Goal: Task Accomplishment & Management: Complete application form

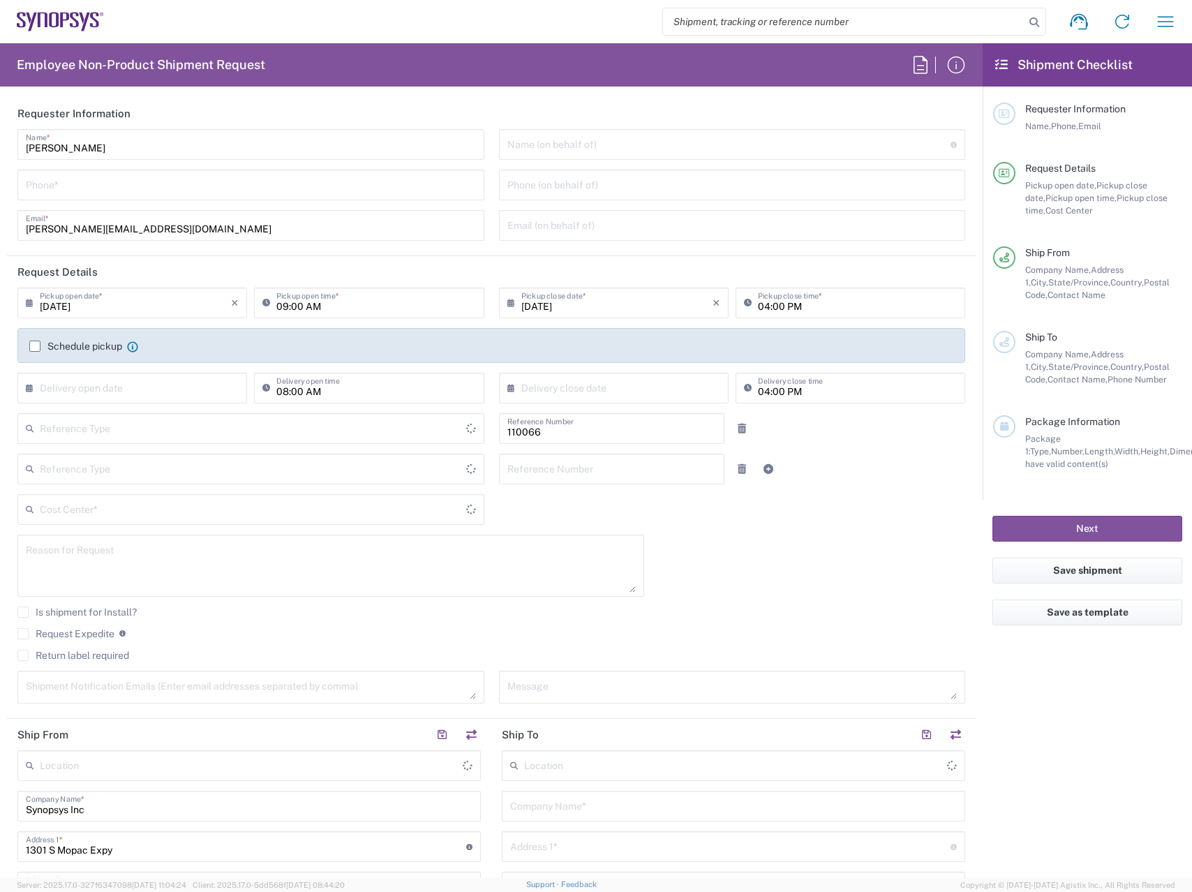
type input "Department"
type input "US01, CIO, IT, ESS2 110066"
type input "Delivered at Place"
type input "[GEOGRAPHIC_DATA]"
type input "[US_STATE]"
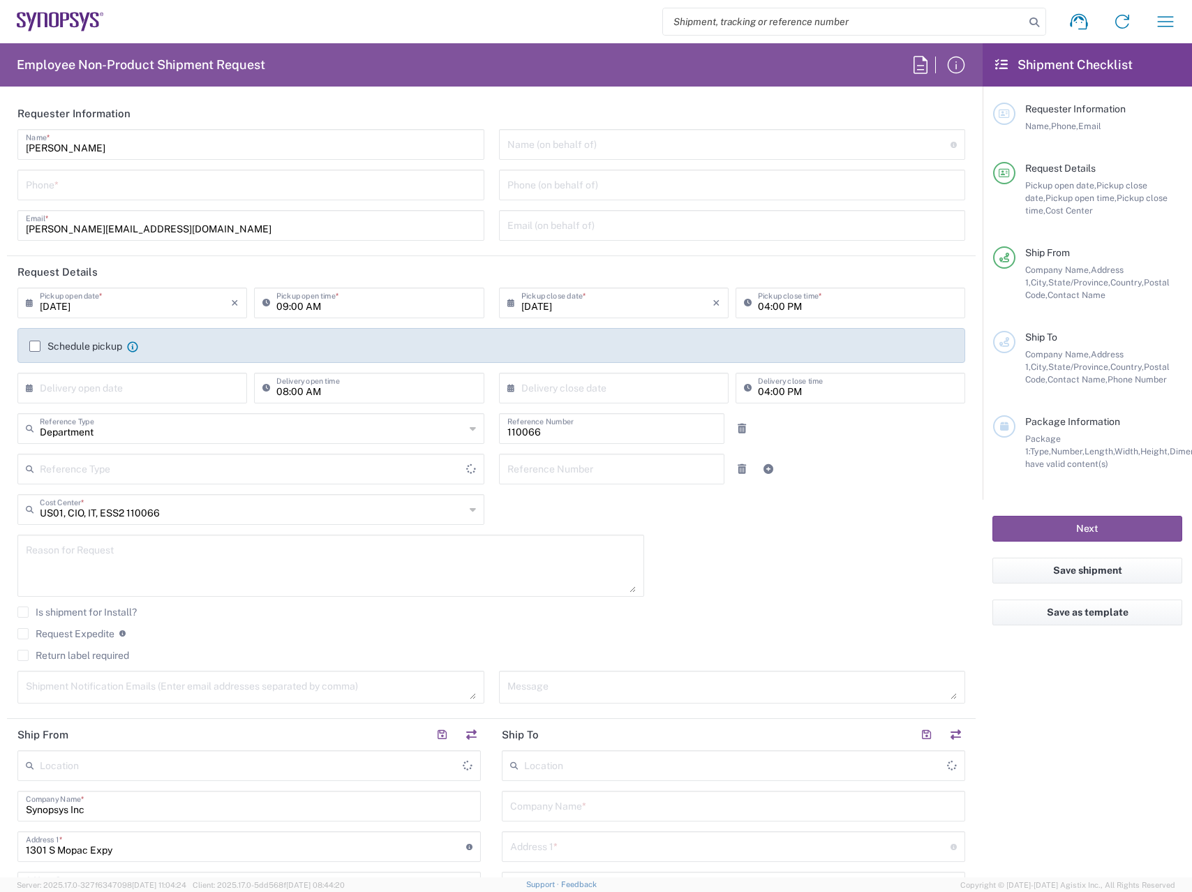
type input "[GEOGRAPHIC_DATA]"
type input "[GEOGRAPHIC_DATA] US26"
click at [174, 188] on input "tel" at bounding box center [251, 184] width 450 height 24
type input "4086215627"
click at [836, 574] on div "[DATE] × Pickup open date * Cancel Apply 09:00 AM Pickup open time * [DATE] × P…" at bounding box center [491, 500] width 962 height 426
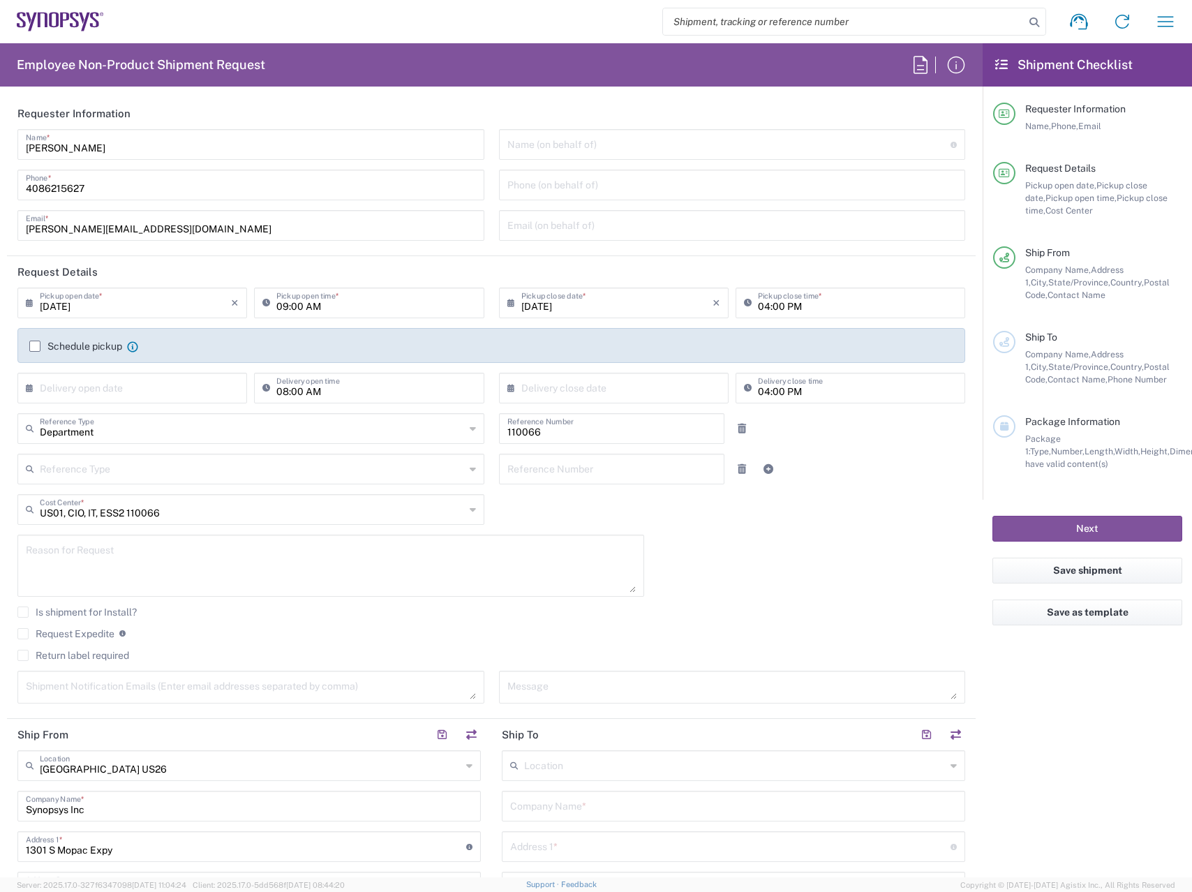
click at [21, 662] on div "Return label required" at bounding box center [491, 660] width 948 height 21
click at [22, 656] on label "Return label required" at bounding box center [73, 655] width 112 height 11
click at [23, 655] on input "Return label required" at bounding box center [23, 655] width 0 height 0
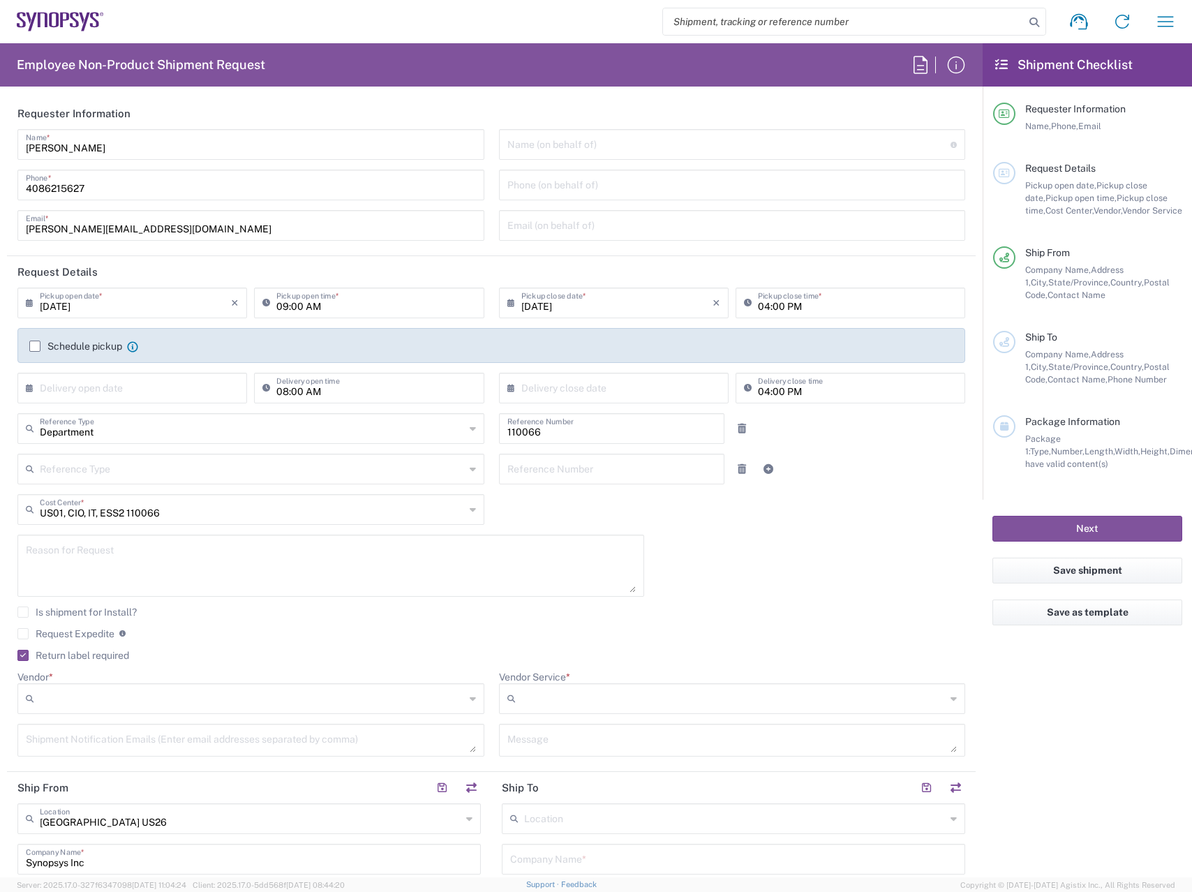
click at [131, 548] on textarea at bounding box center [331, 566] width 610 height 54
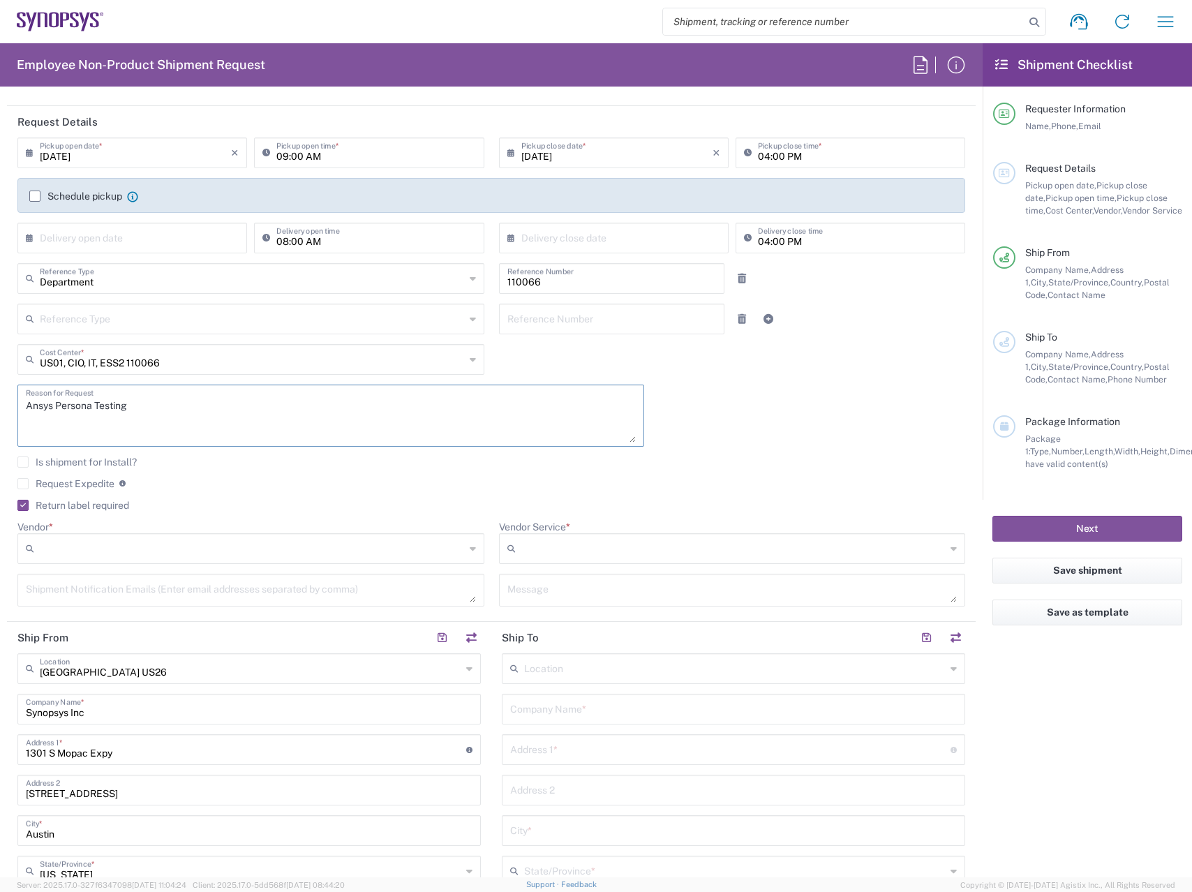
scroll to position [155, 0]
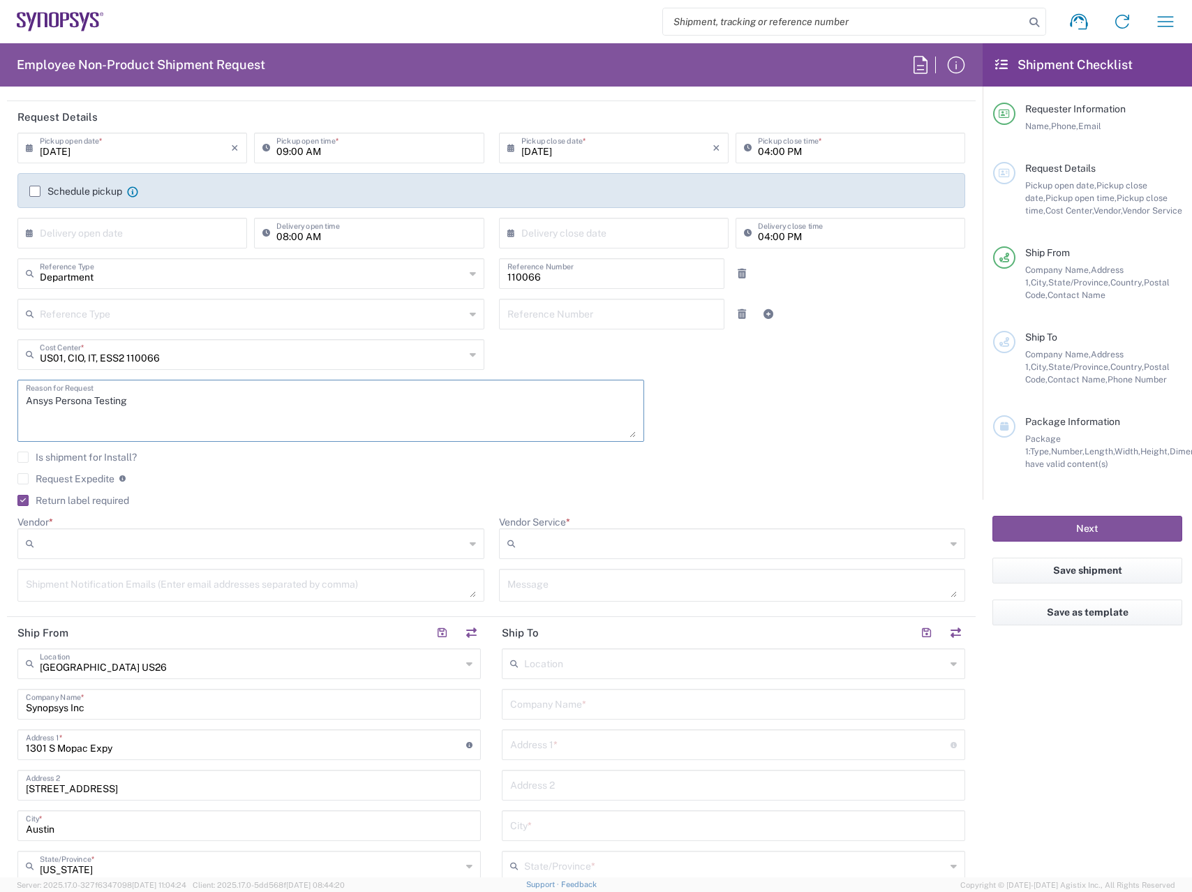
type textarea "Ansys Persona Testing"
click at [136, 544] on input "Vendor *" at bounding box center [252, 543] width 425 height 22
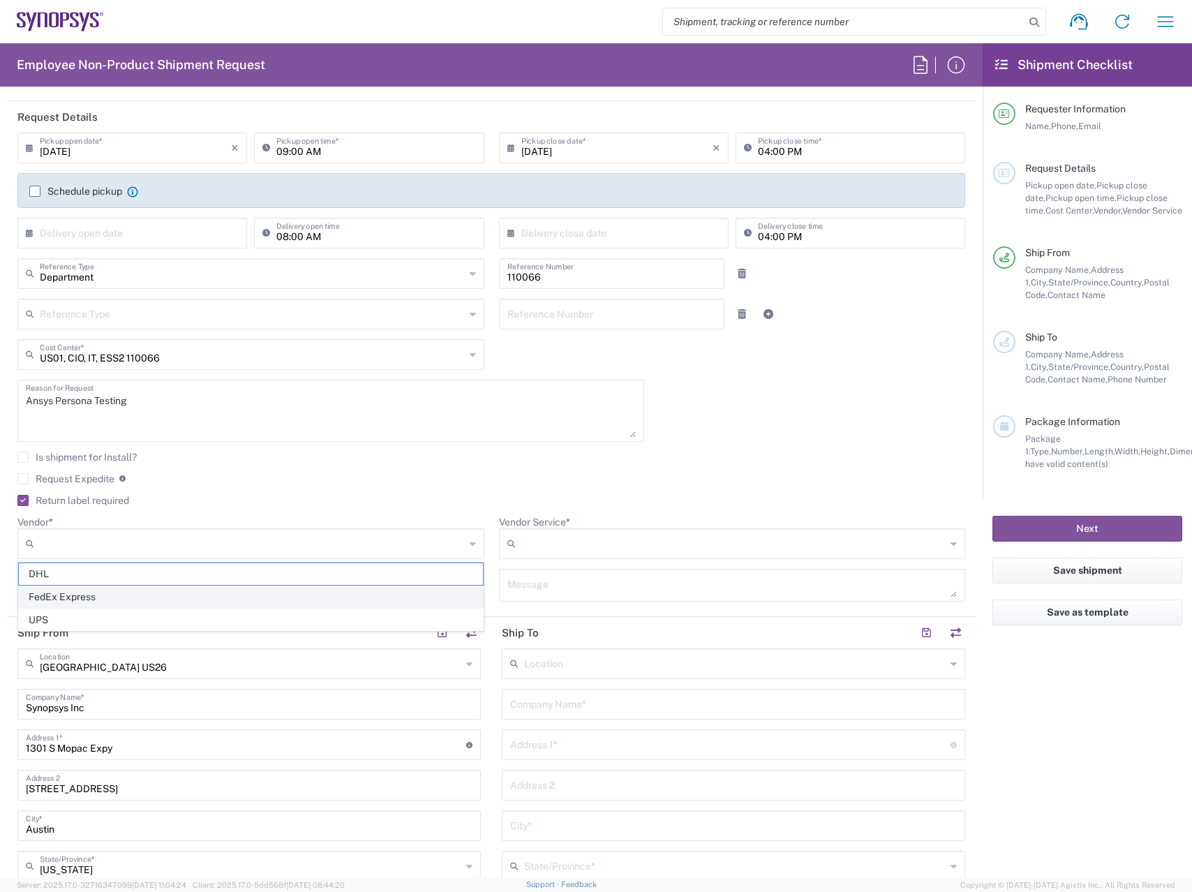
click at [128, 597] on span "FedEx Express" at bounding box center [251, 597] width 464 height 22
type input "FedEx Express"
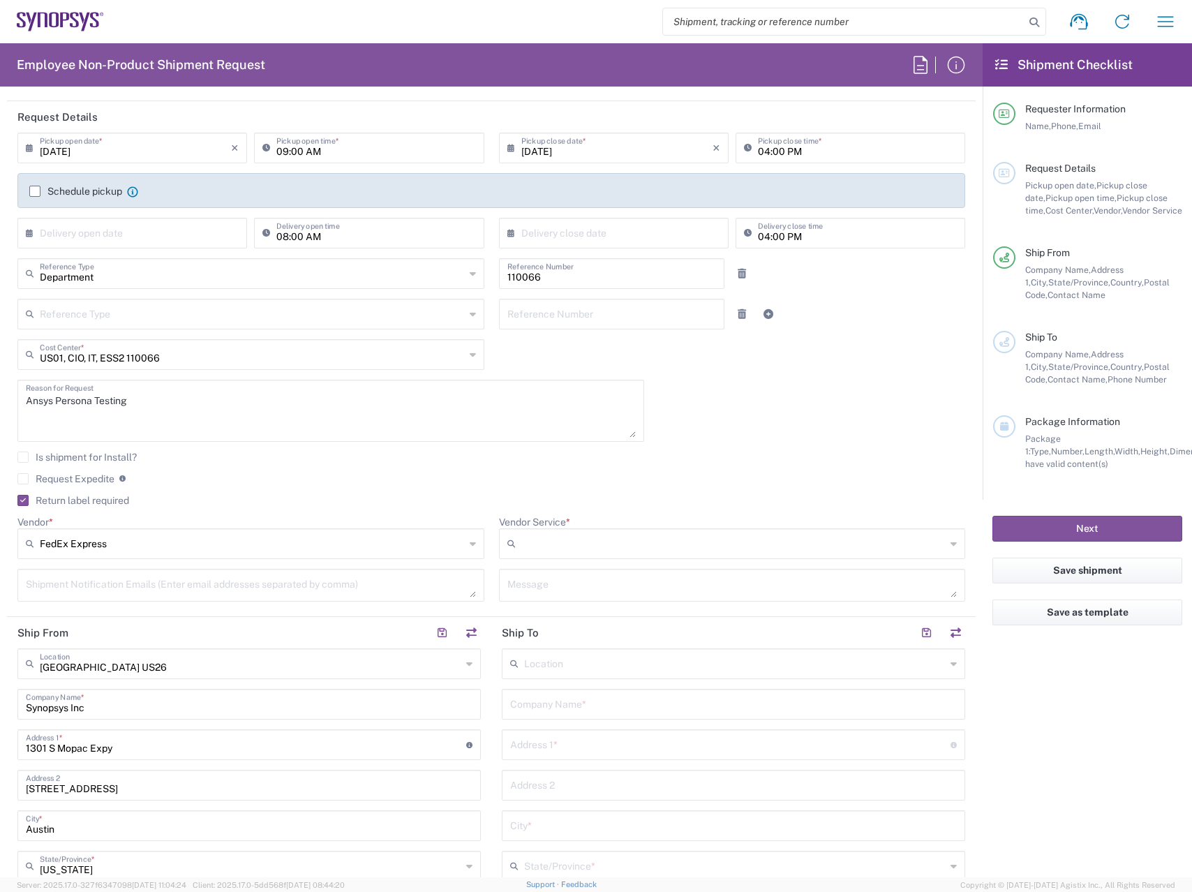
click at [632, 537] on input "Vendor Service *" at bounding box center [733, 543] width 425 height 22
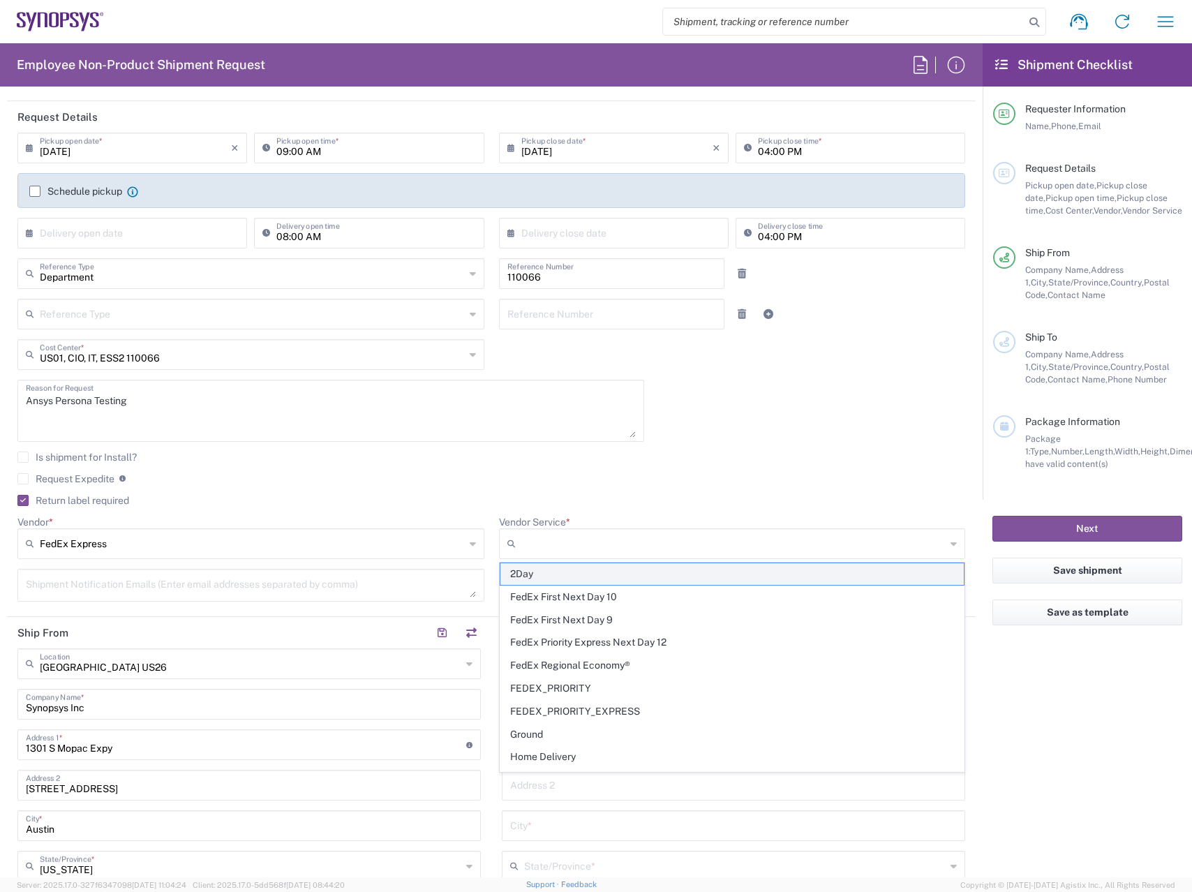
click at [629, 574] on span "2Day" at bounding box center [732, 574] width 464 height 22
type input "2Day"
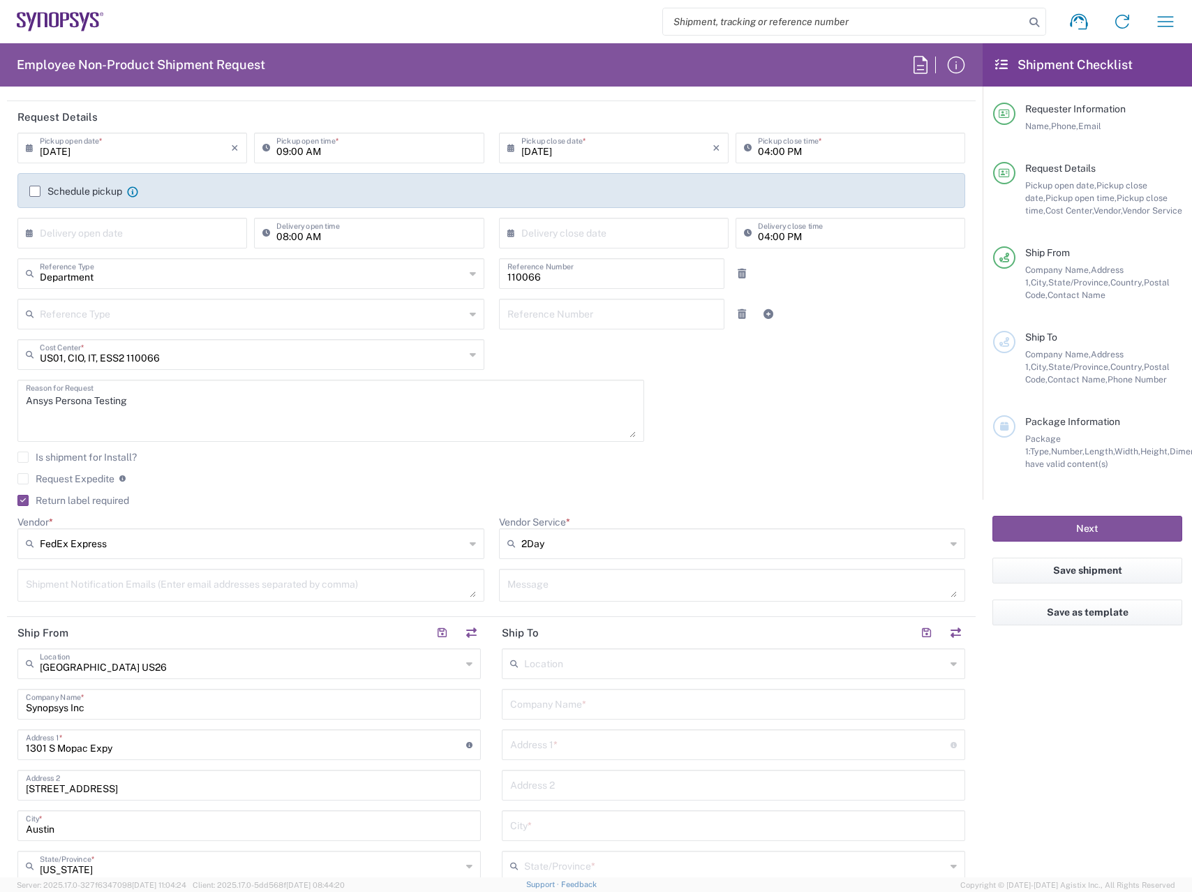
click at [761, 453] on agx-checkbox-control "Is shipment for Install?" at bounding box center [491, 456] width 948 height 11
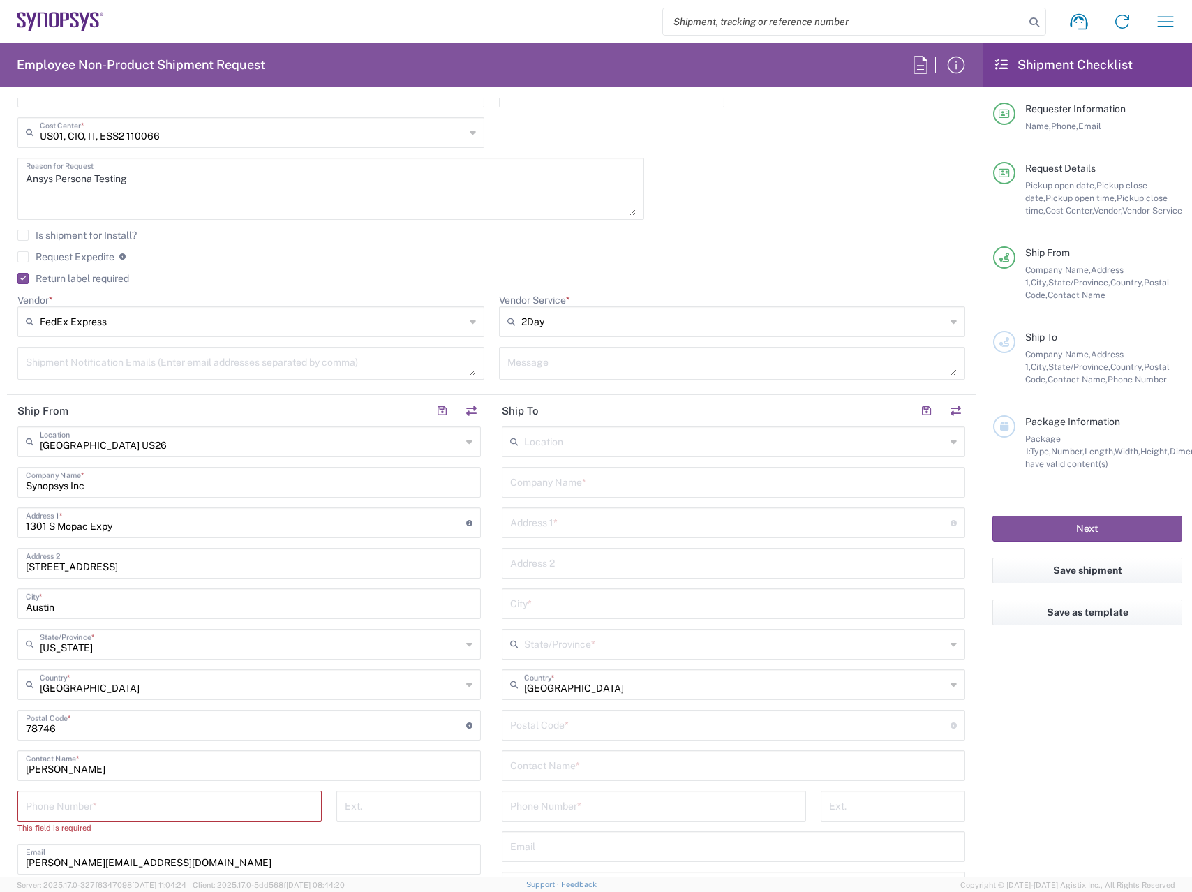
scroll to position [378, 0]
click at [622, 481] on input "text" at bounding box center [733, 480] width 447 height 24
type input "Synopsys Inc"
click at [641, 524] on input "text" at bounding box center [730, 521] width 440 height 24
paste input "[STREET_ADDRESS]"
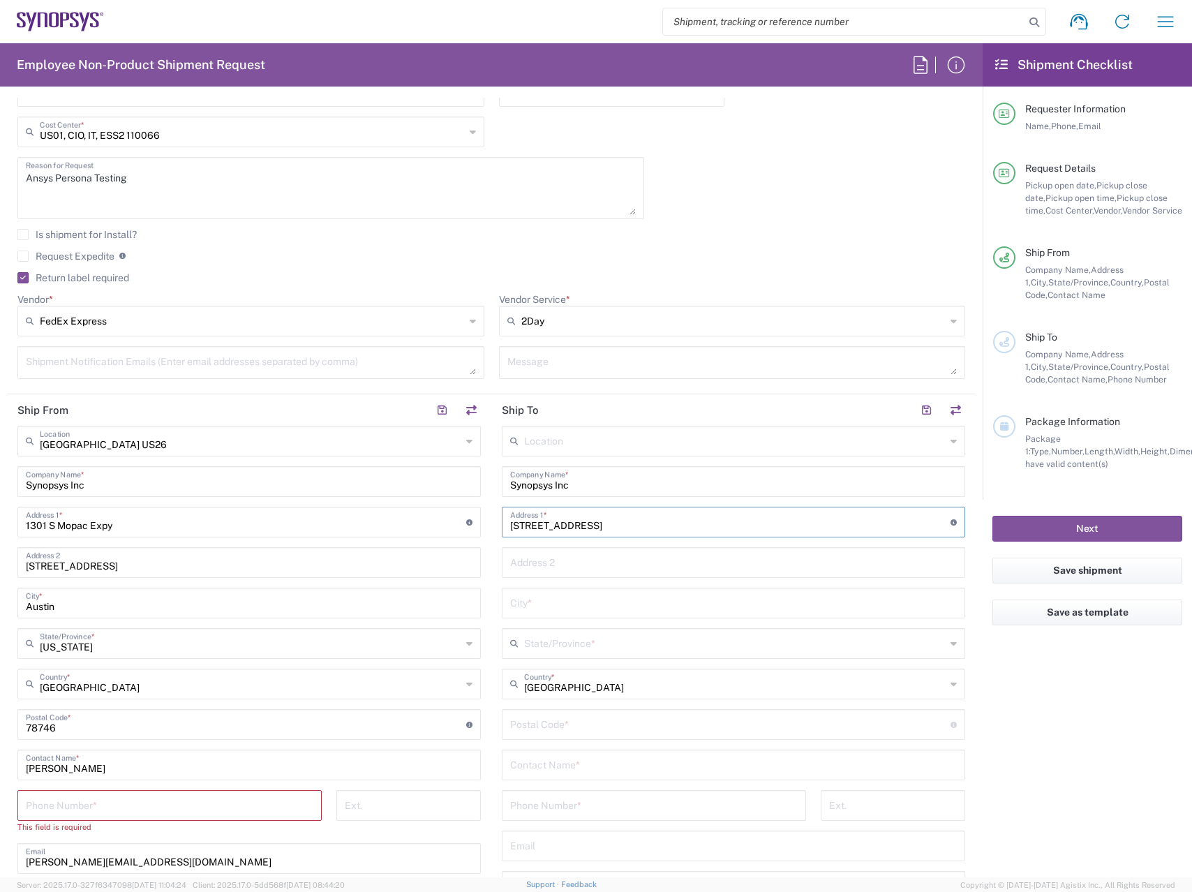
type input "[STREET_ADDRESS]"
click at [611, 604] on input "text" at bounding box center [733, 602] width 447 height 24
type input "[GEOGRAPHIC_DATA]"
type input "[US_STATE]"
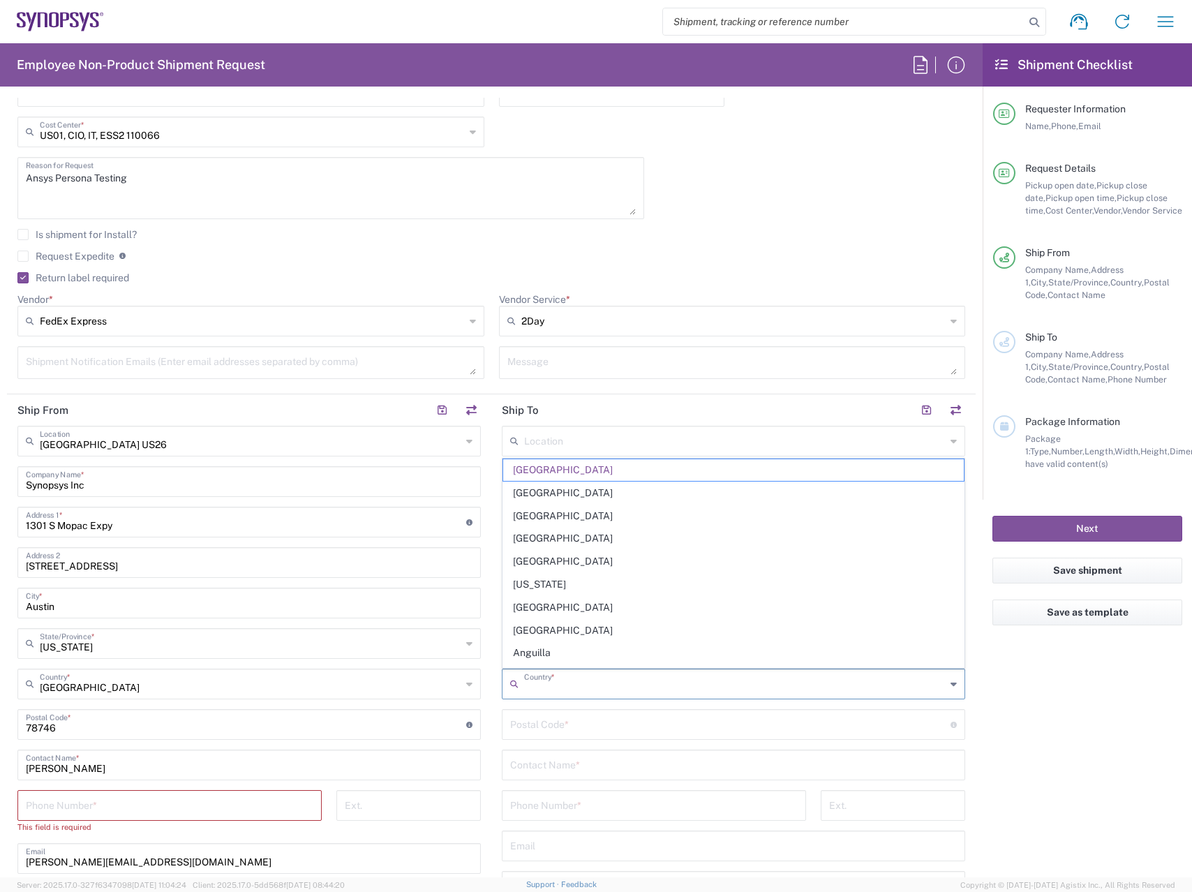
type input "[GEOGRAPHIC_DATA]"
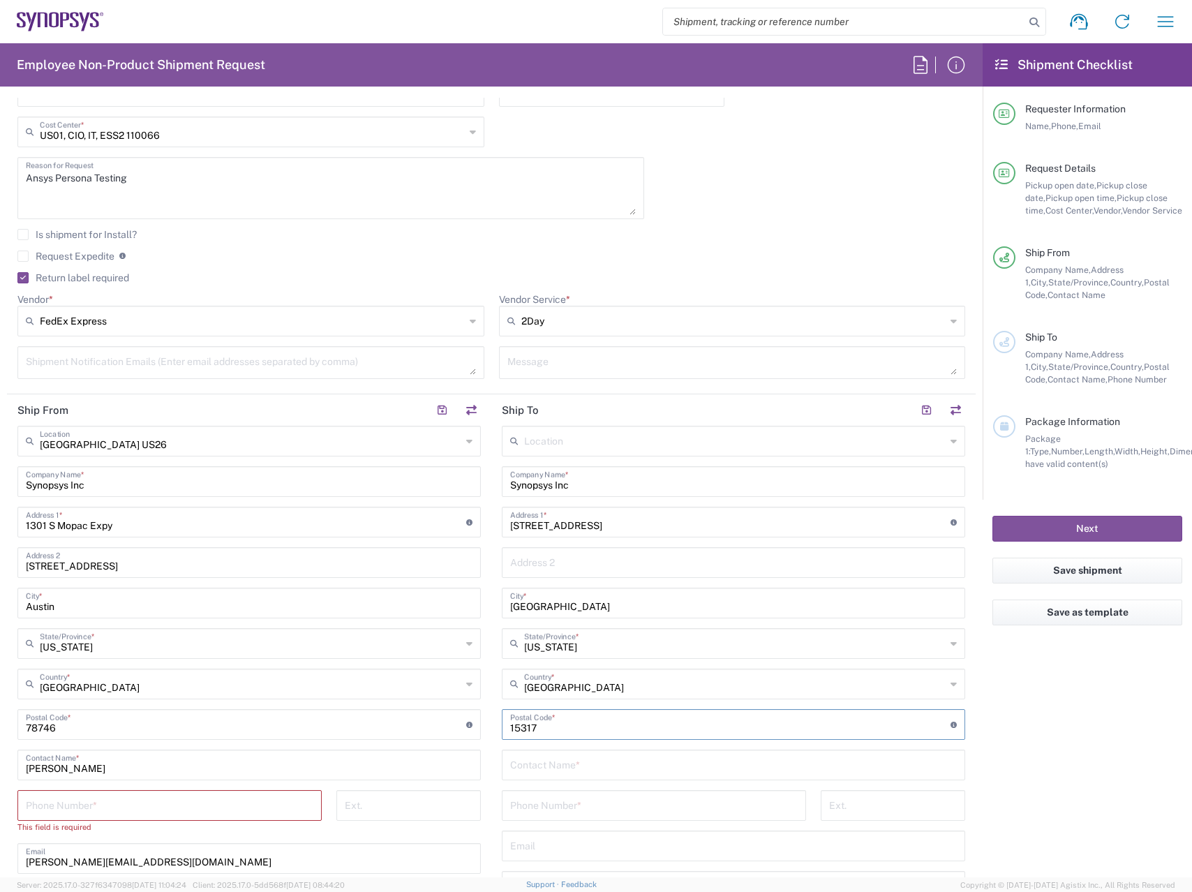
type input "15317"
click at [694, 764] on input "[PERSON_NAME]" at bounding box center [733, 764] width 447 height 24
type input "[PERSON_NAME]"
type input "7248203718"
click at [278, 802] on input "tel" at bounding box center [169, 804] width 287 height 24
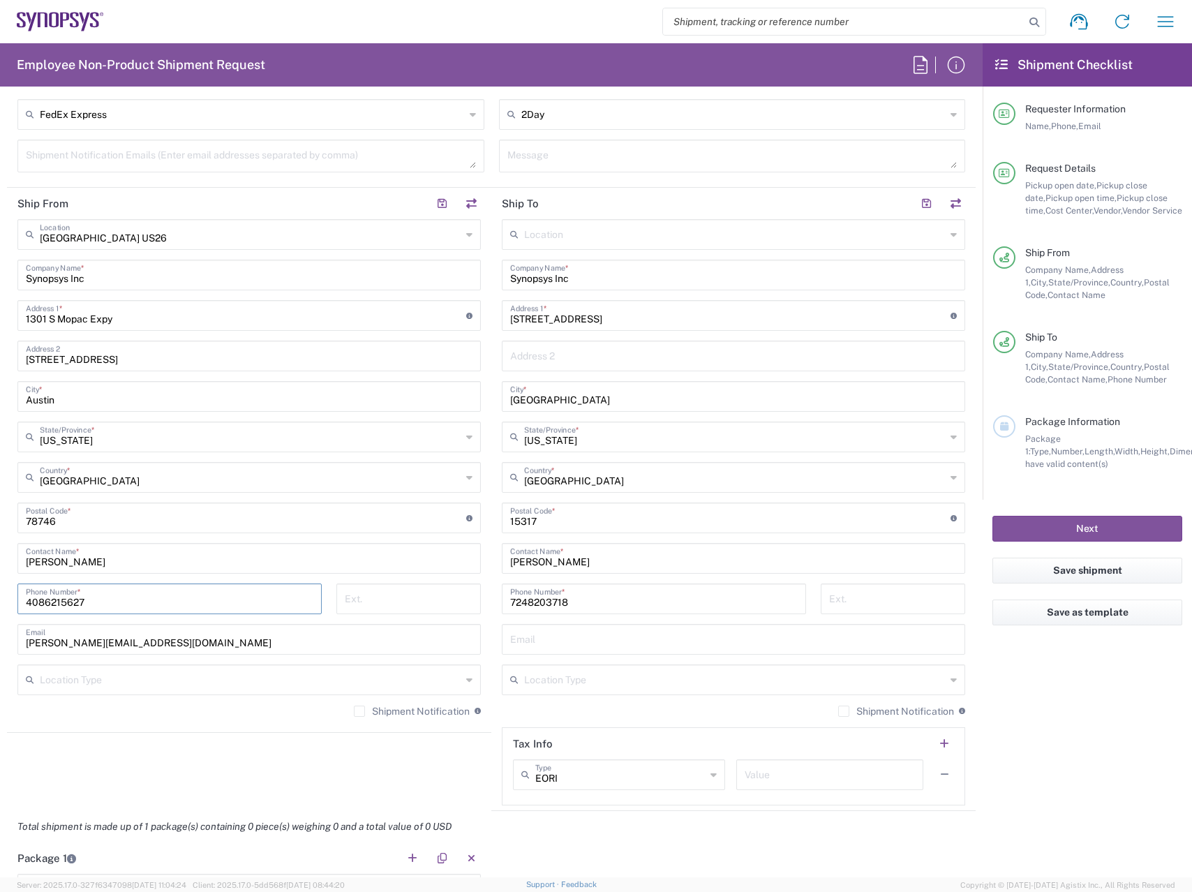
scroll to position [587, 0]
type input "4086215627"
click at [626, 641] on input "text" at bounding box center [733, 635] width 447 height 24
paste input "[EMAIL_ADDRESS][DOMAIN_NAME]"
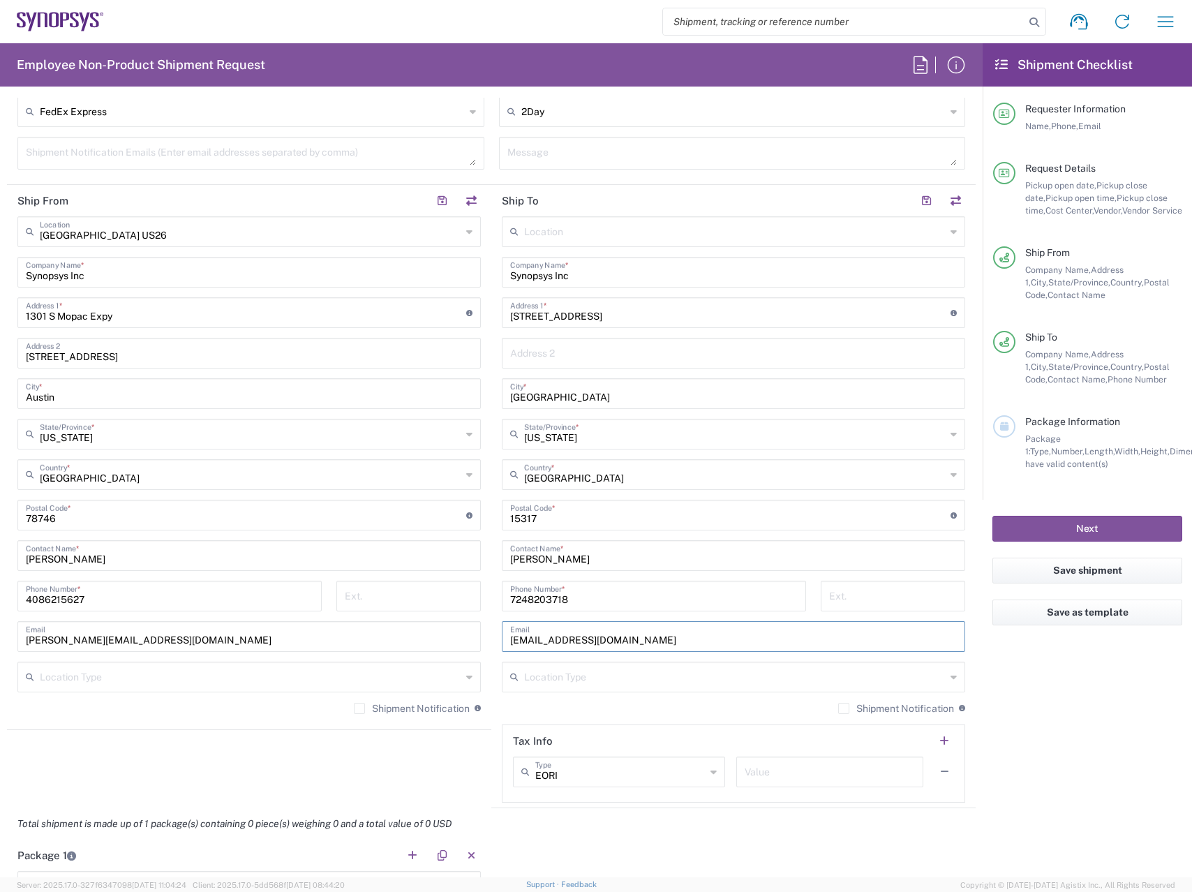
type input "[EMAIL_ADDRESS][DOMAIN_NAME]"
click at [1077, 747] on agx-form-checklist "Shipment Checklist Requester Information Name, Phone, Email Request Details Pic…" at bounding box center [1087, 460] width 209 height 834
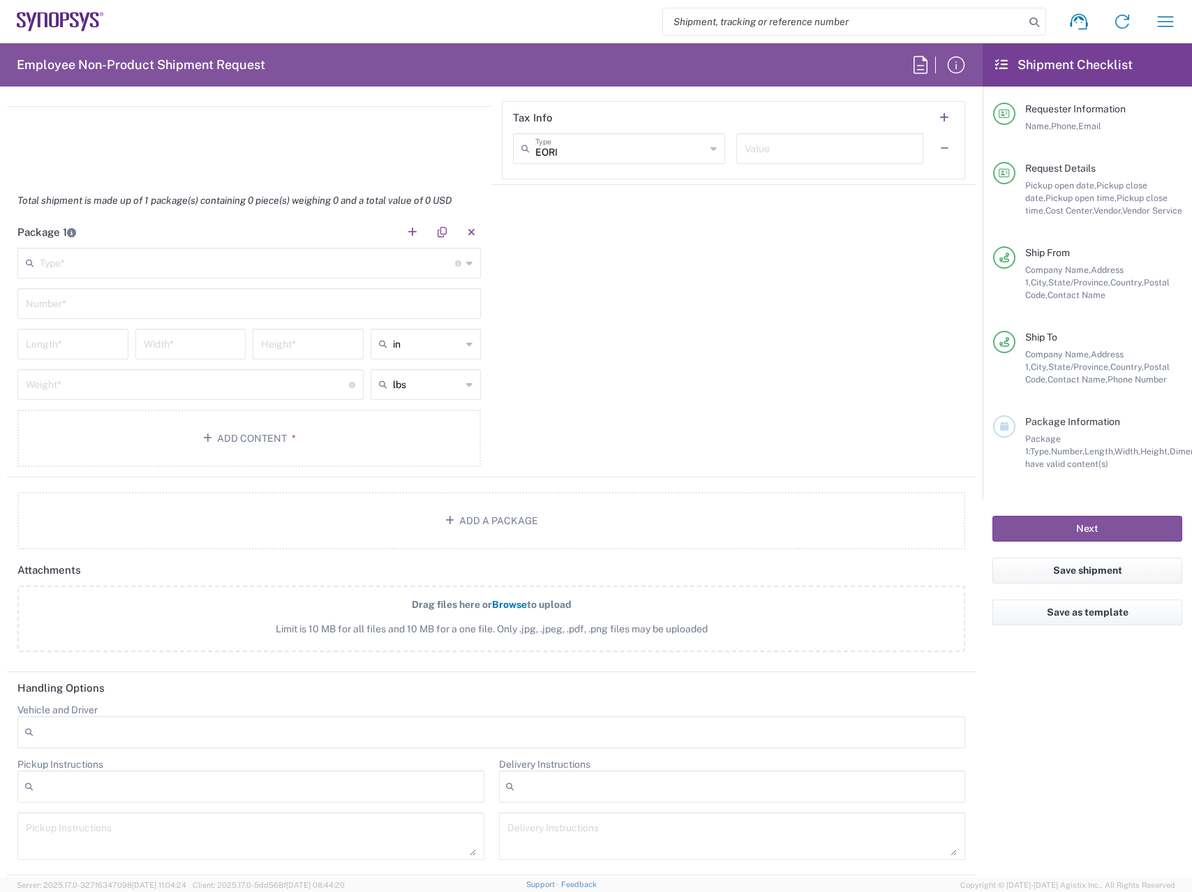
scroll to position [1116, 0]
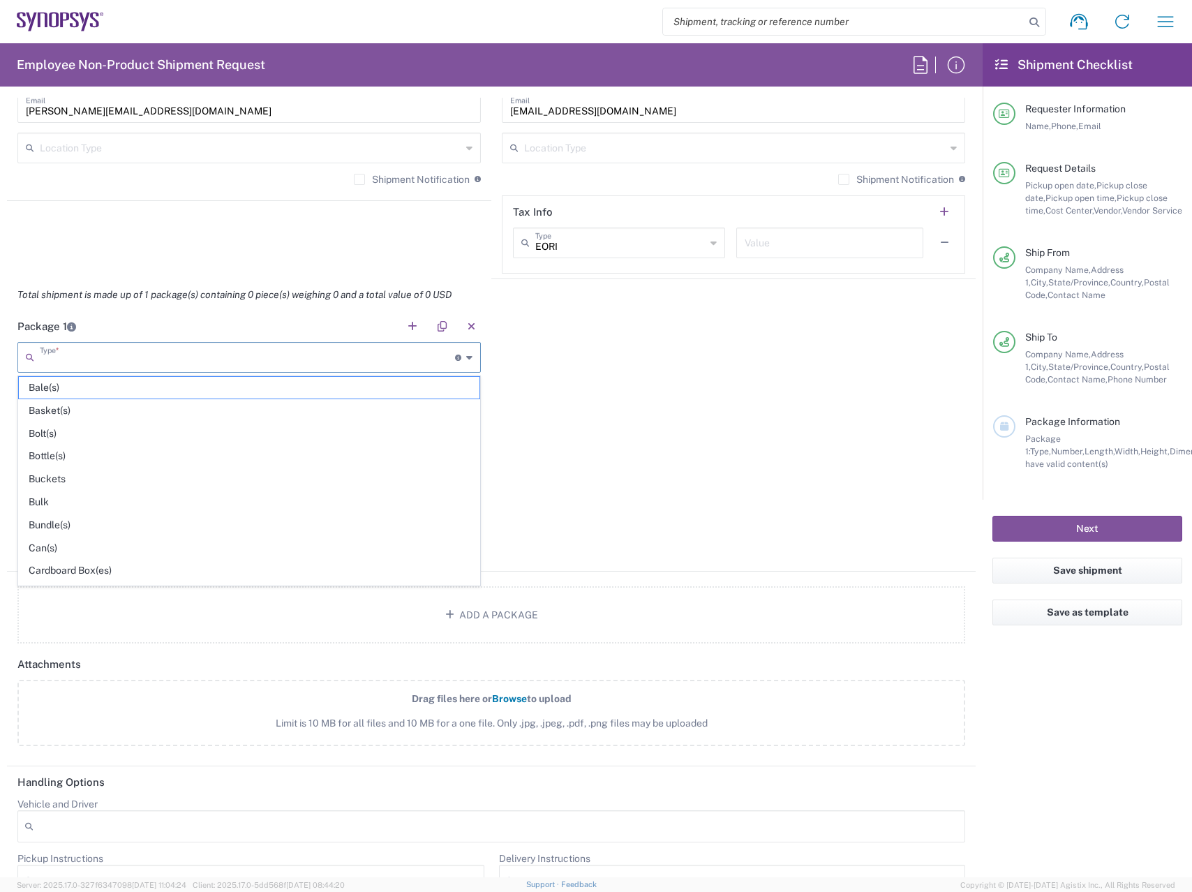
click at [230, 366] on input "text" at bounding box center [247, 356] width 415 height 24
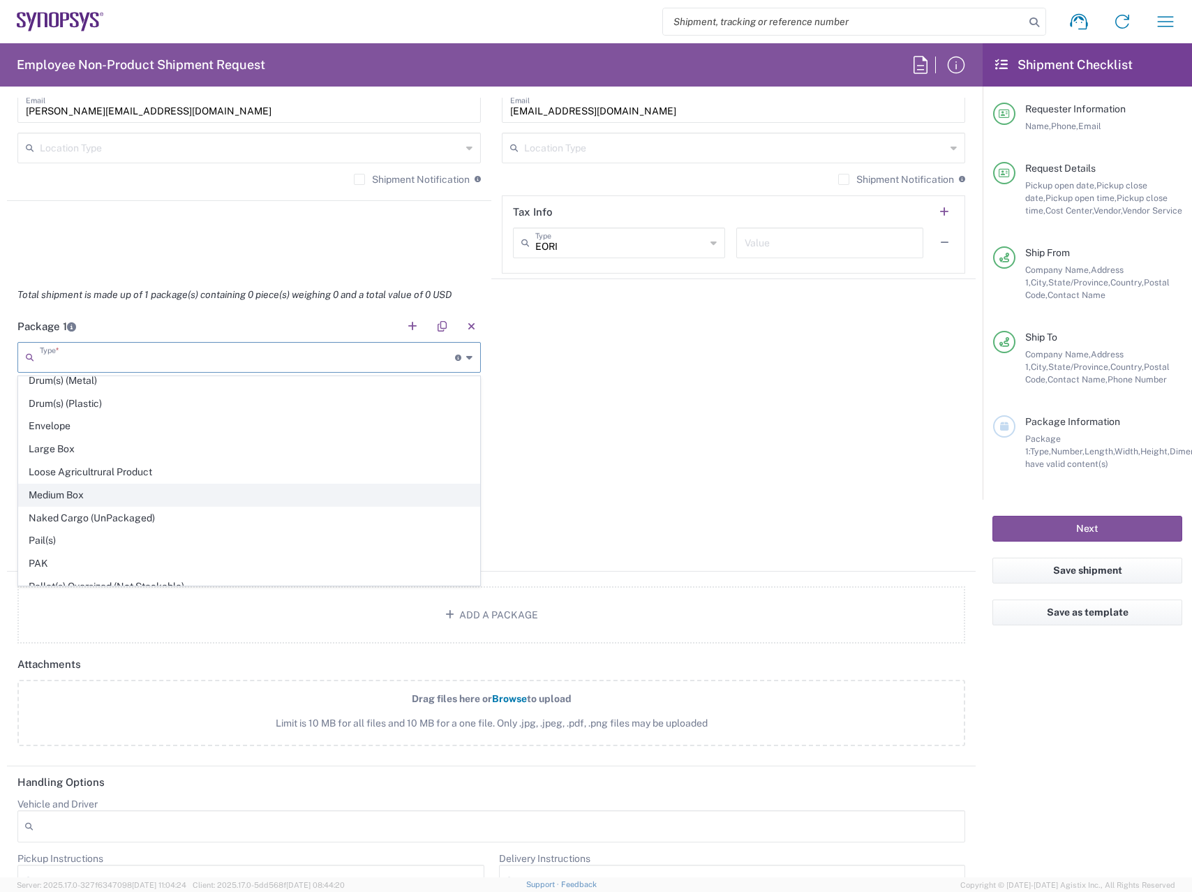
click at [152, 500] on span "Medium Box" at bounding box center [249, 495] width 461 height 22
type input "Medium Box"
type input "13"
type input "11.5"
type input "2.5"
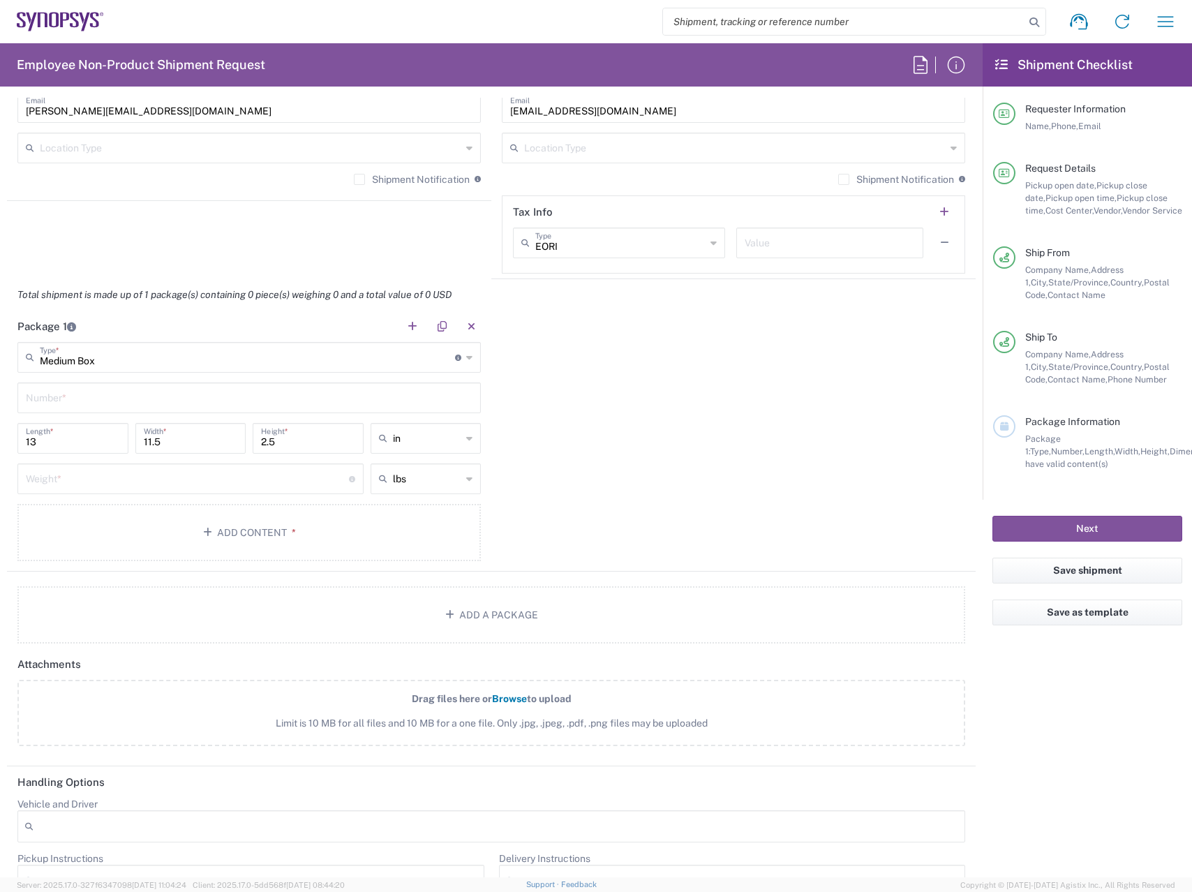
click at [204, 483] on input "number" at bounding box center [187, 477] width 323 height 24
type input "6"
click at [307, 531] on button "Add Content *" at bounding box center [248, 532] width 463 height 57
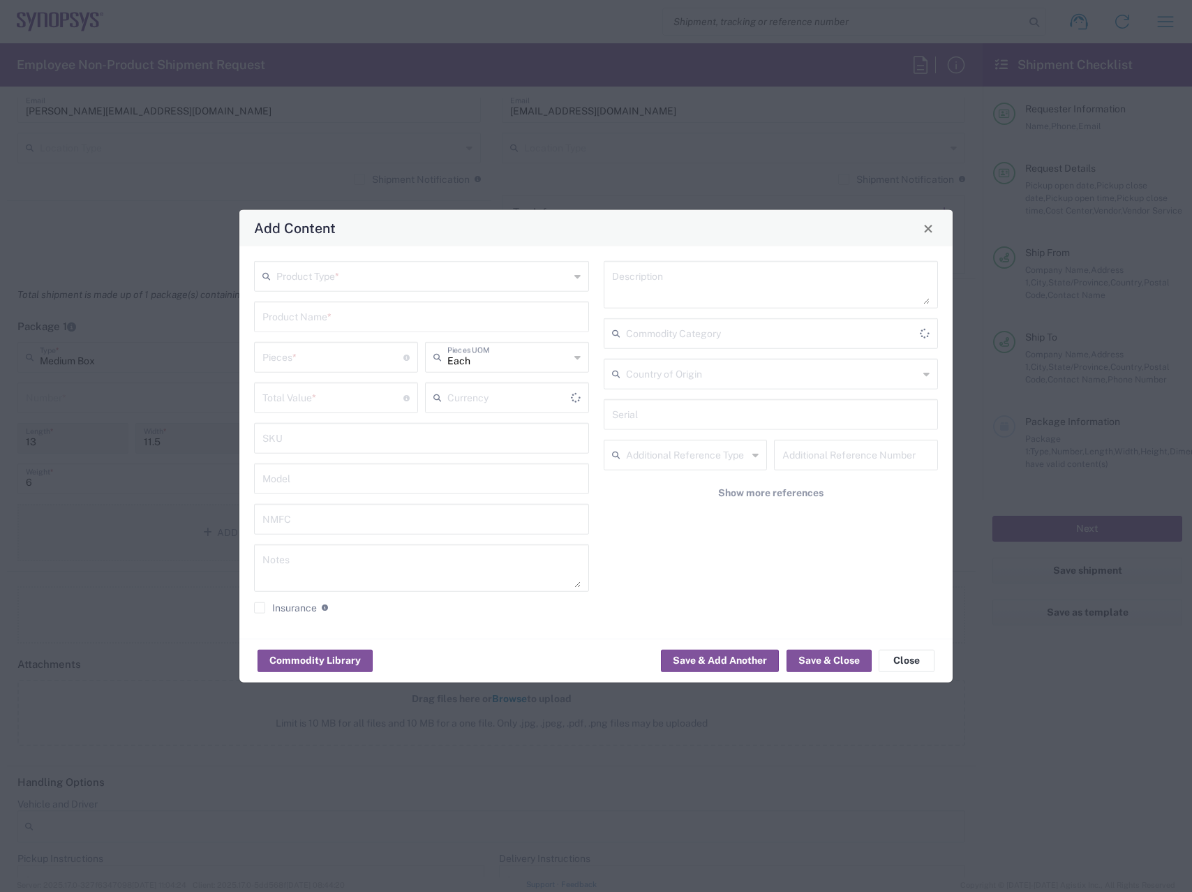
type input "US Dollar"
click at [338, 266] on input "text" at bounding box center [422, 275] width 293 height 24
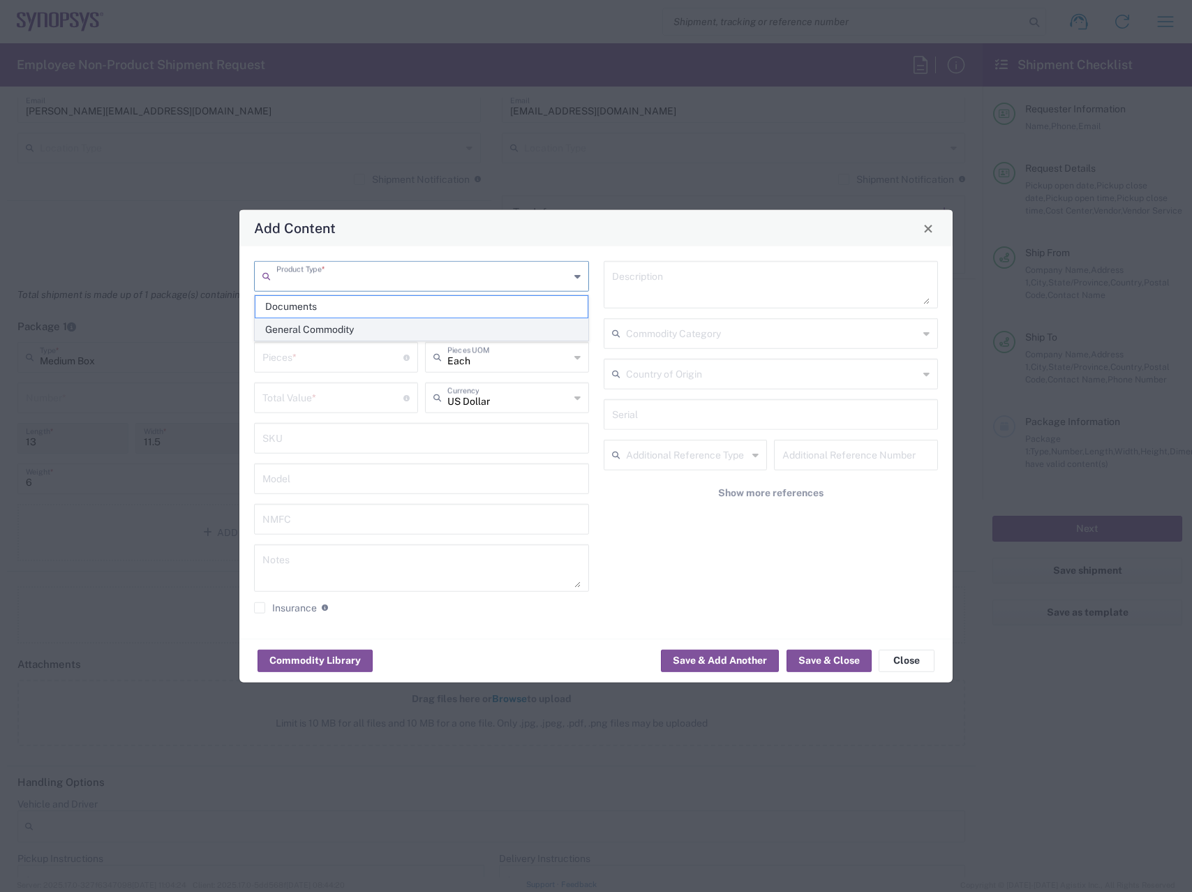
click at [341, 326] on span "General Commodity" at bounding box center [421, 330] width 332 height 22
type input "General Commodity"
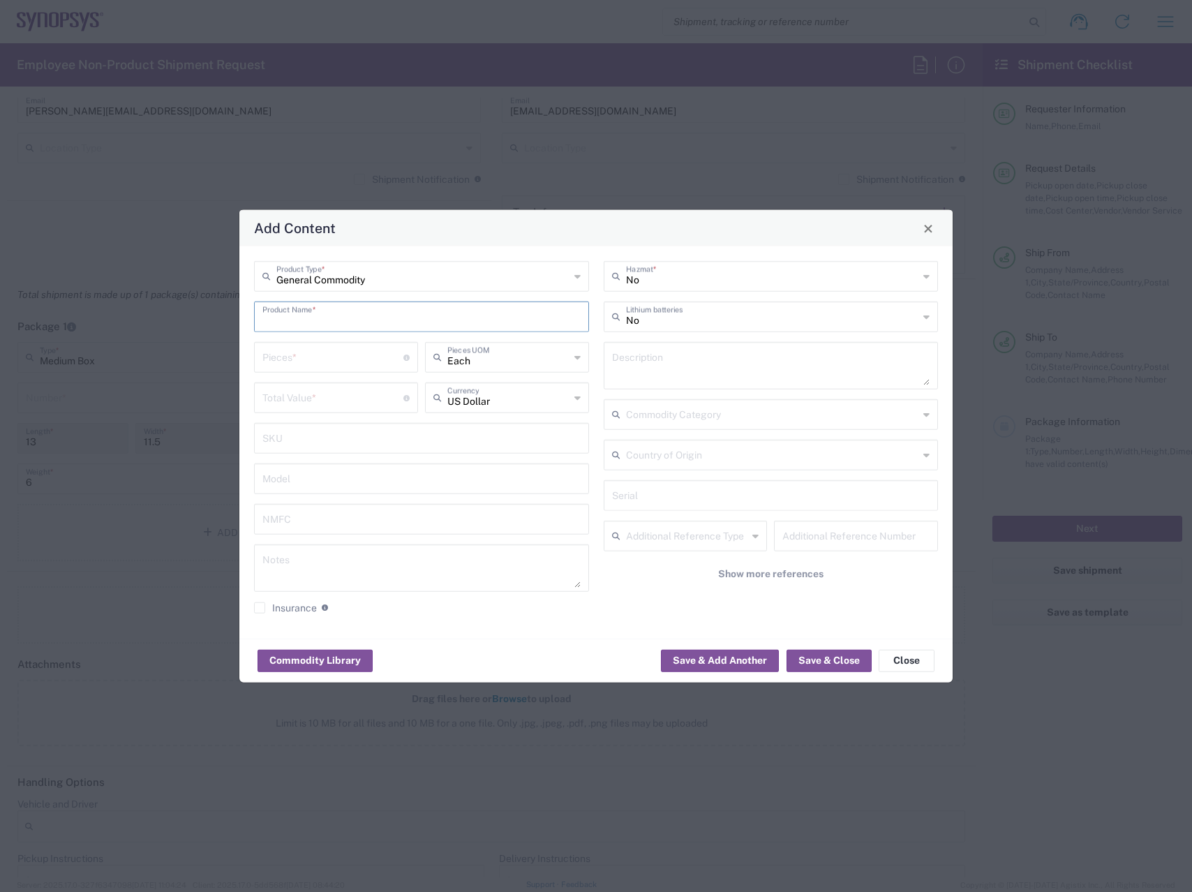
click at [341, 313] on input "text" at bounding box center [421, 316] width 318 height 24
type input "Dell 14in Pro"
type input "1"
type input "Each"
type input "1200"
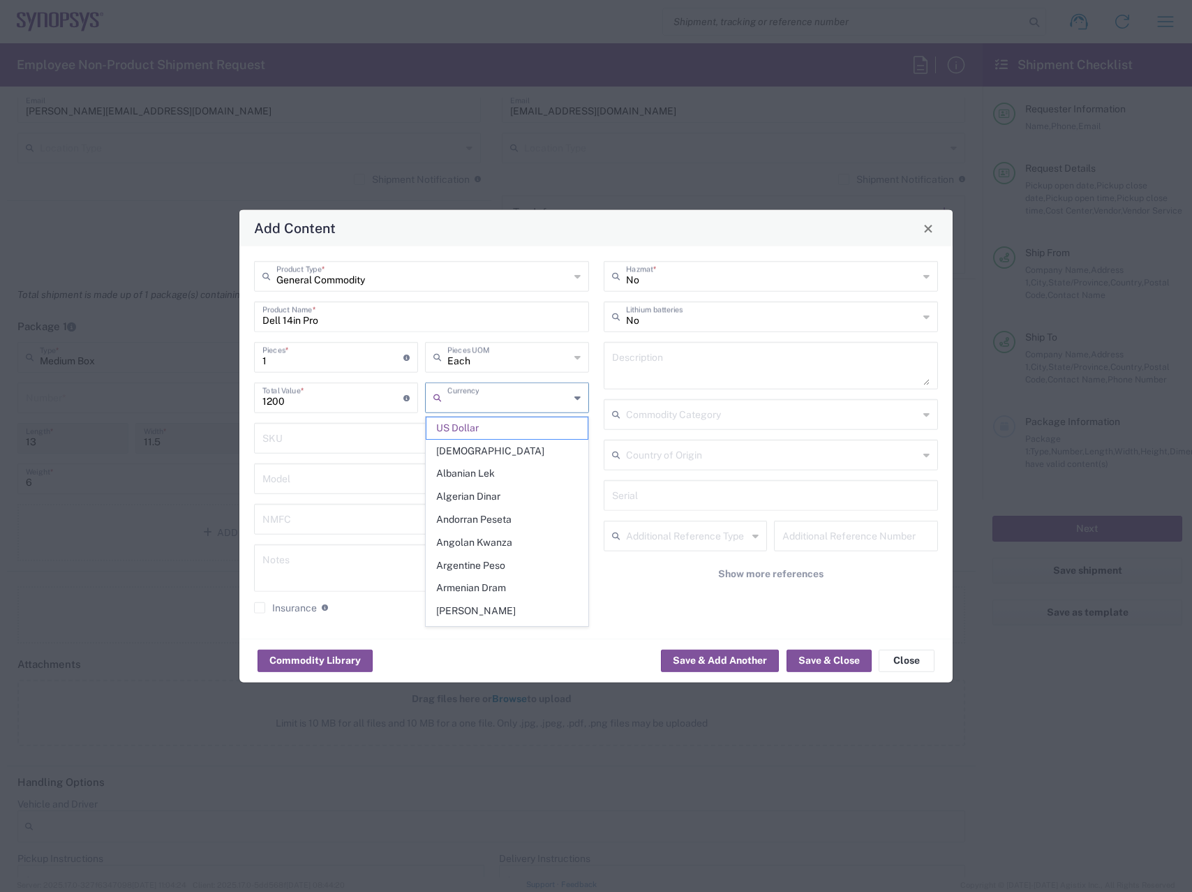
type input "US Dollar"
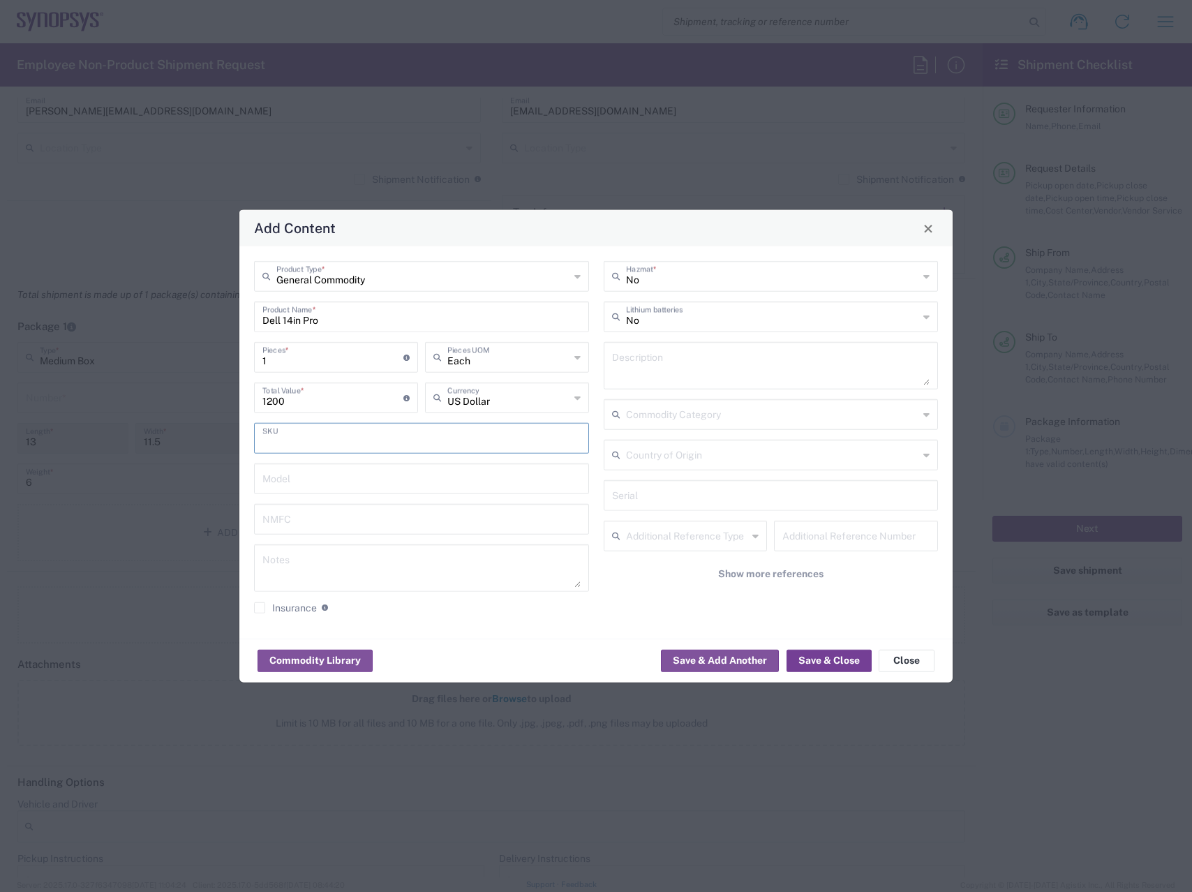
click at [819, 658] on button "Save & Close" at bounding box center [828, 660] width 85 height 22
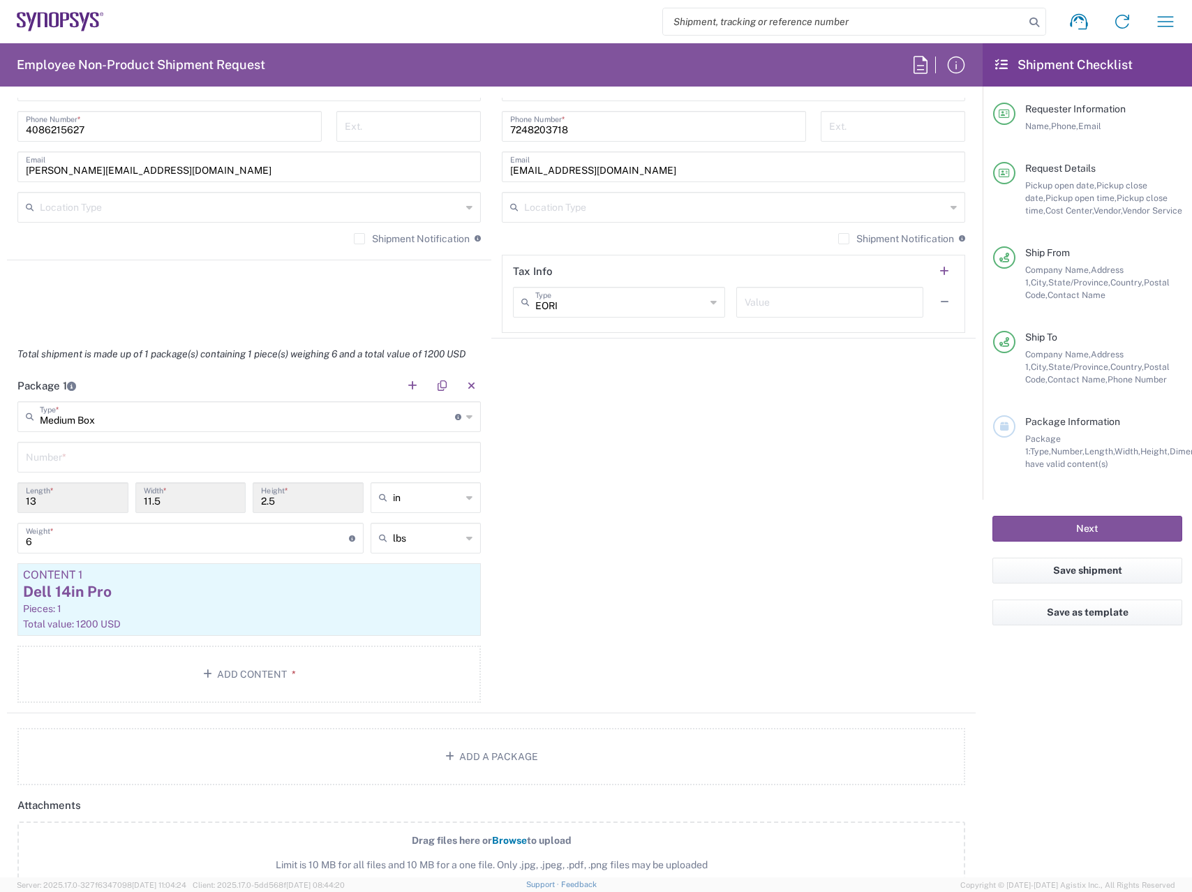
scroll to position [1078, 0]
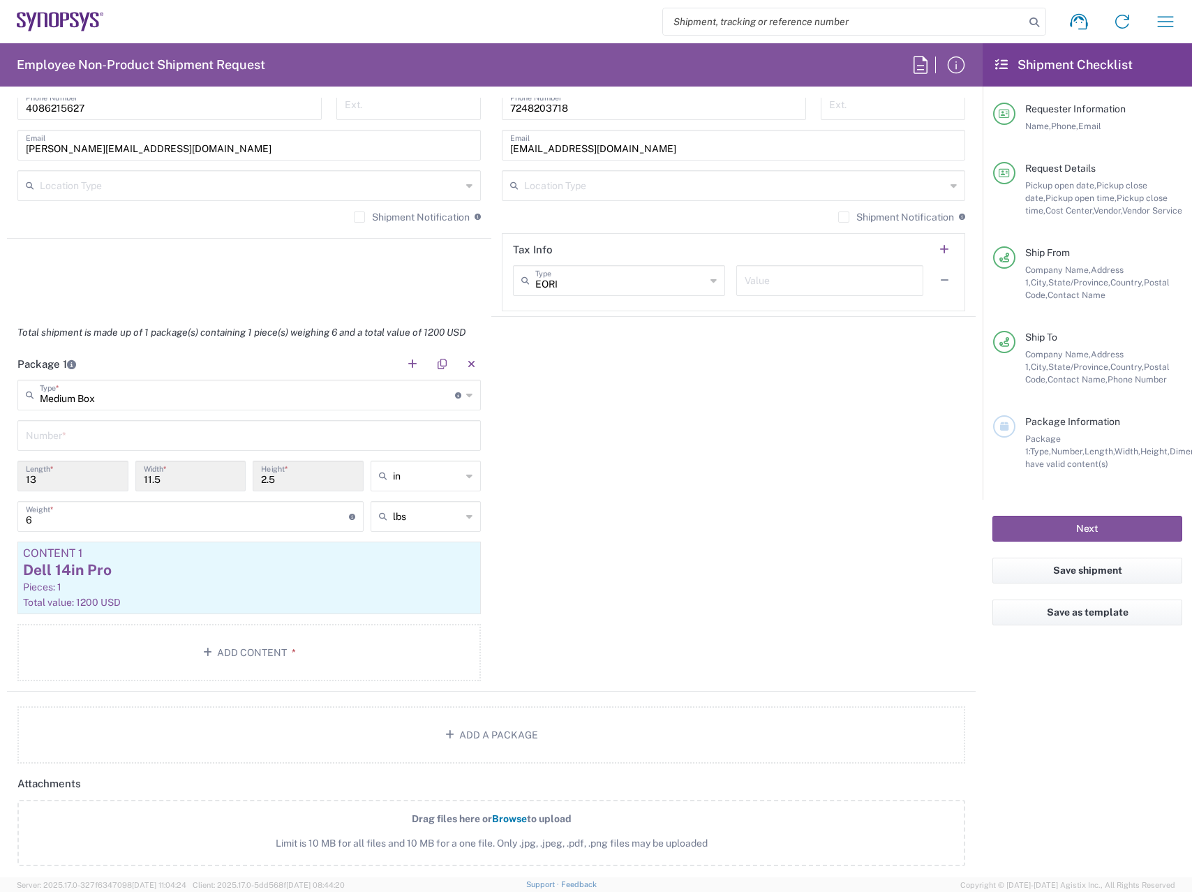
click at [253, 438] on input "text" at bounding box center [249, 434] width 447 height 24
type input "1"
click at [746, 442] on div "Package 1 Medium Box Type * Material used to package goods Bale(s) Basket(s) Bo…" at bounding box center [491, 519] width 969 height 343
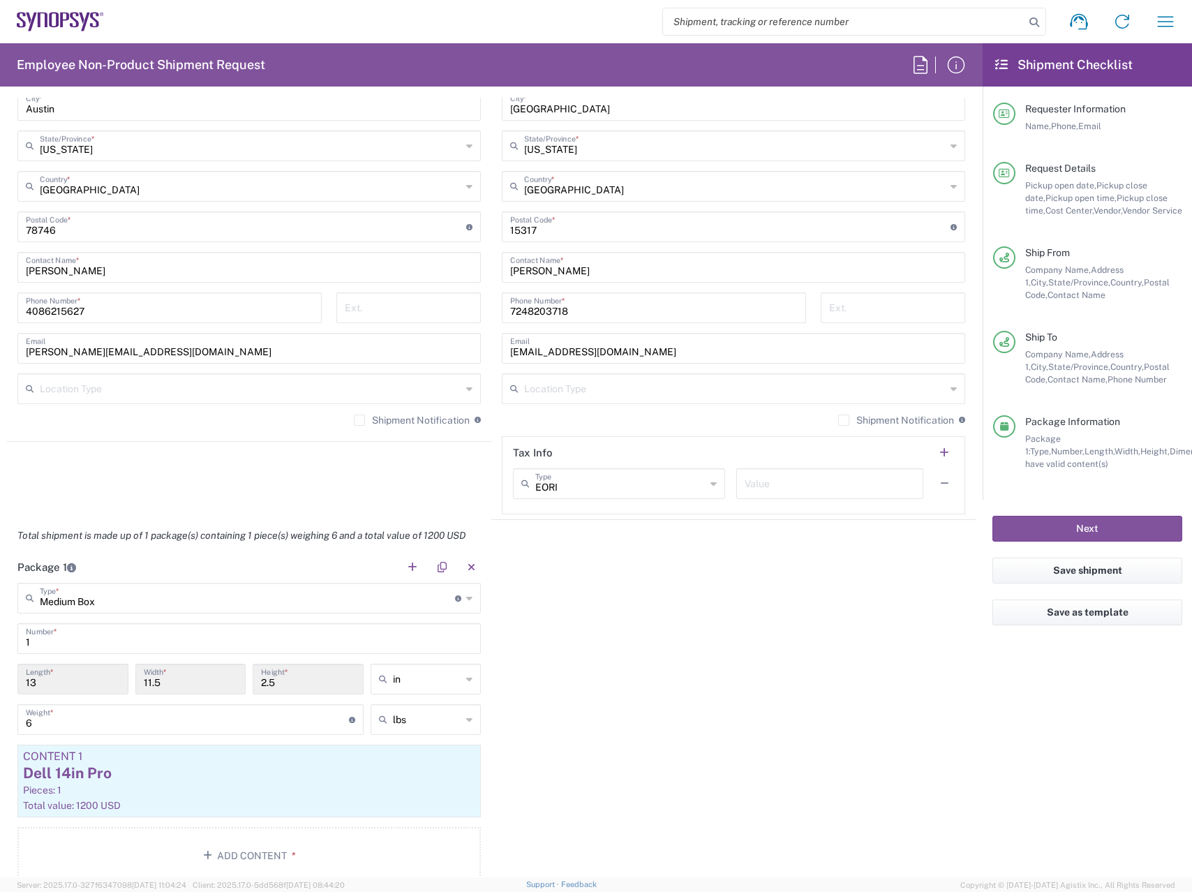
scroll to position [436, 0]
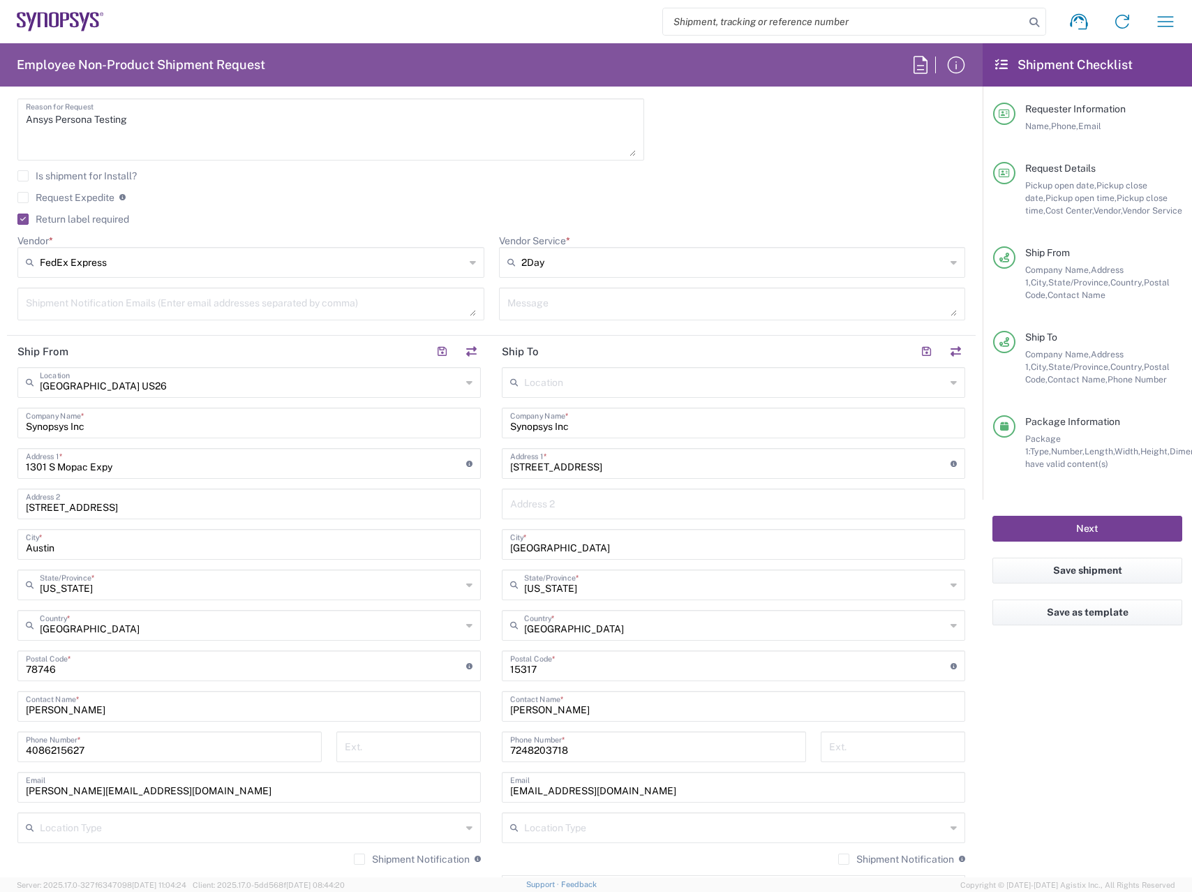
click at [1107, 521] on button "Next" at bounding box center [1087, 529] width 190 height 26
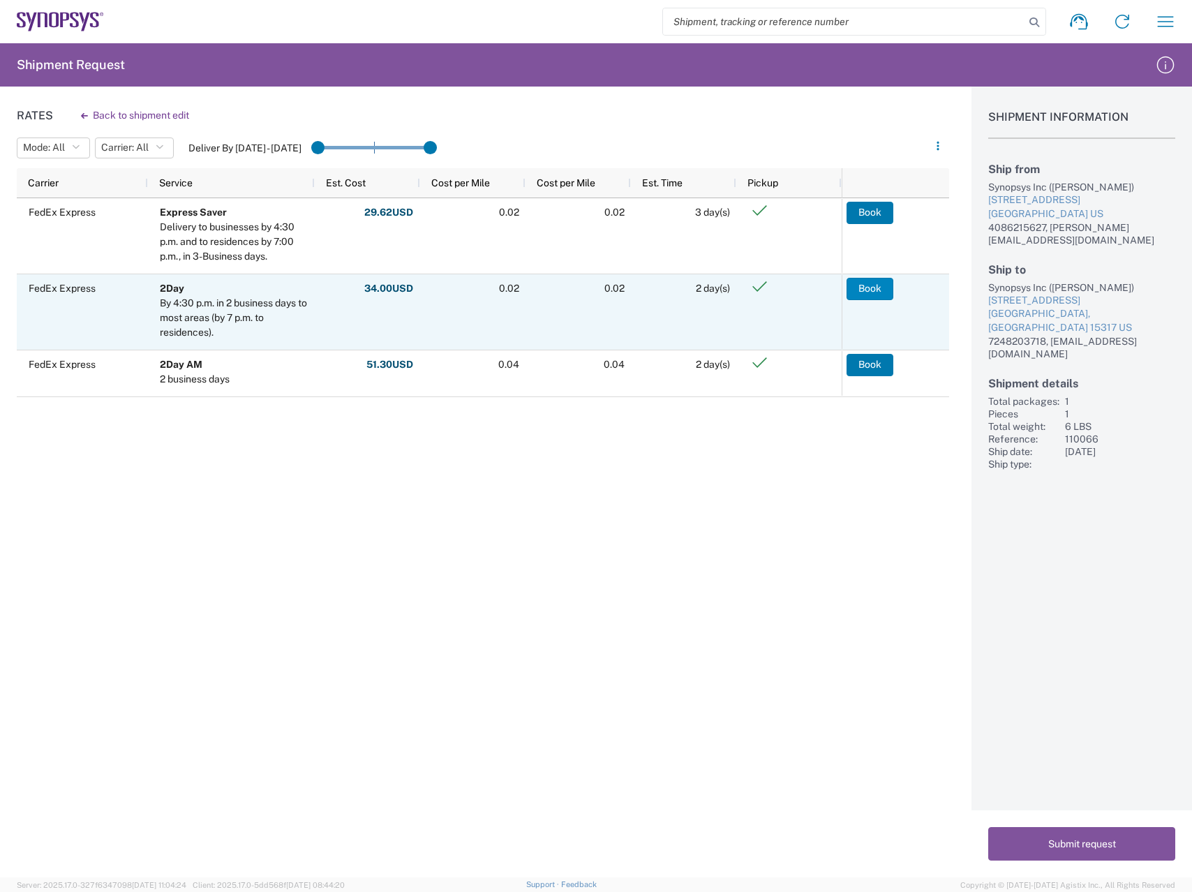
click at [871, 289] on button "Book" at bounding box center [869, 289] width 47 height 22
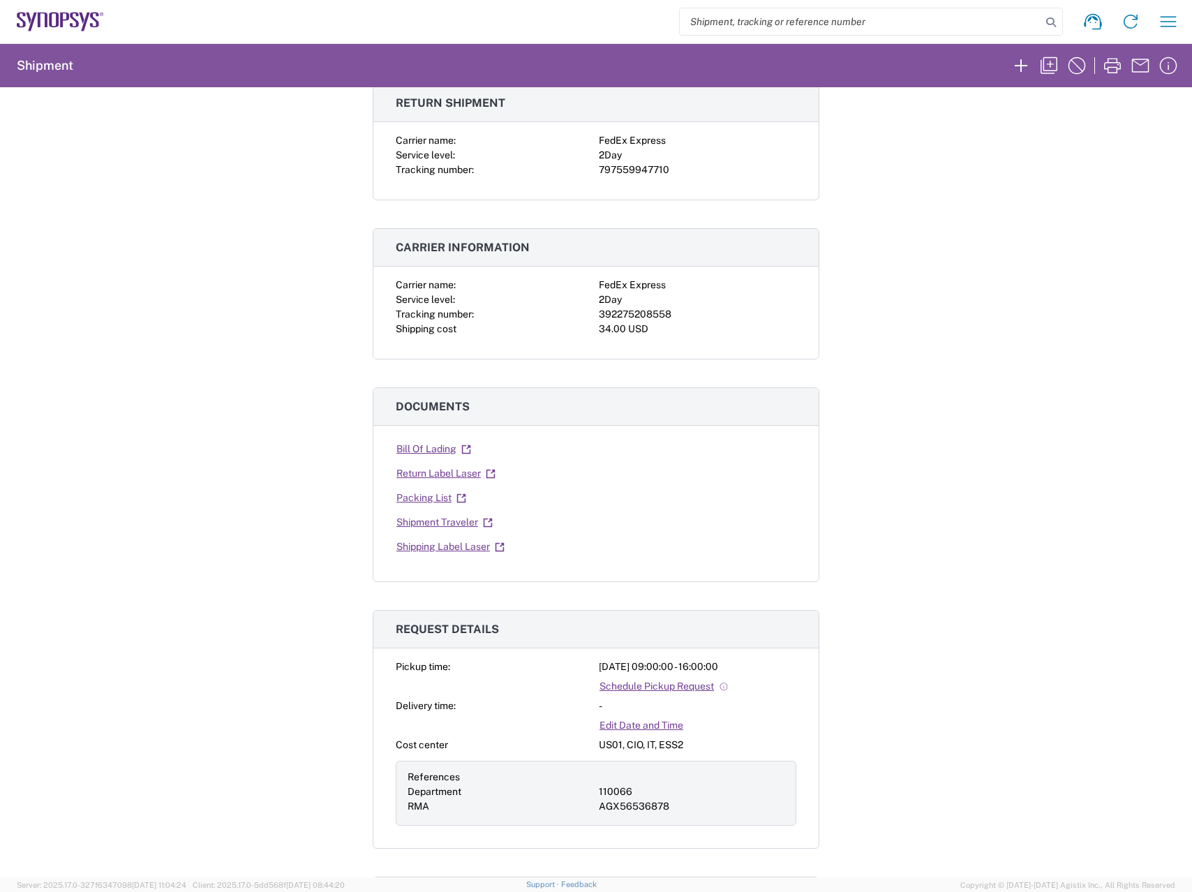
scroll to position [100, 0]
click at [439, 544] on link "Shipping Label Laser" at bounding box center [451, 544] width 110 height 24
click at [454, 472] on link "Return Label Laser" at bounding box center [446, 471] width 100 height 24
